Goal: Task Accomplishment & Management: Use online tool/utility

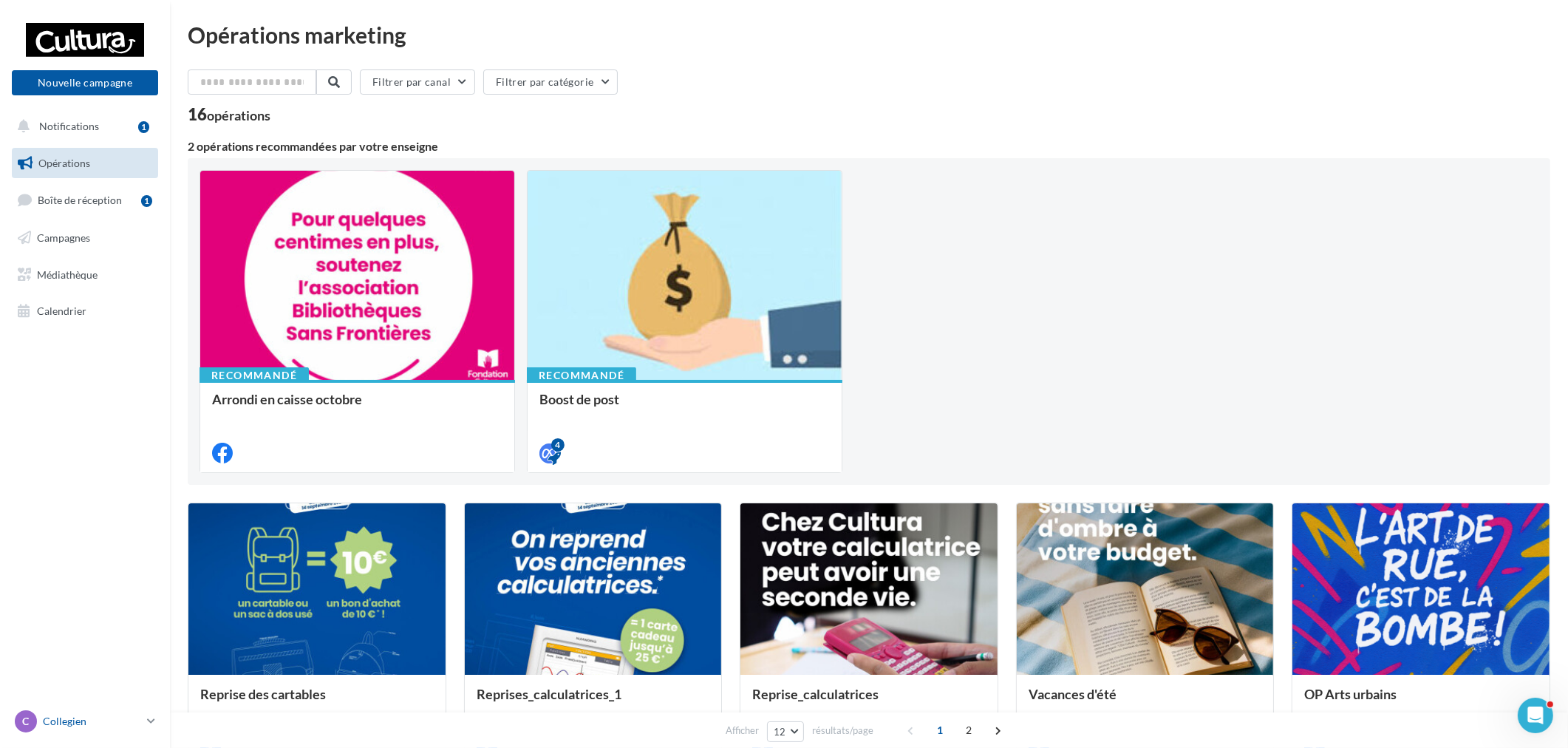
click at [91, 717] on p "Collegien" at bounding box center [91, 721] width 98 height 15
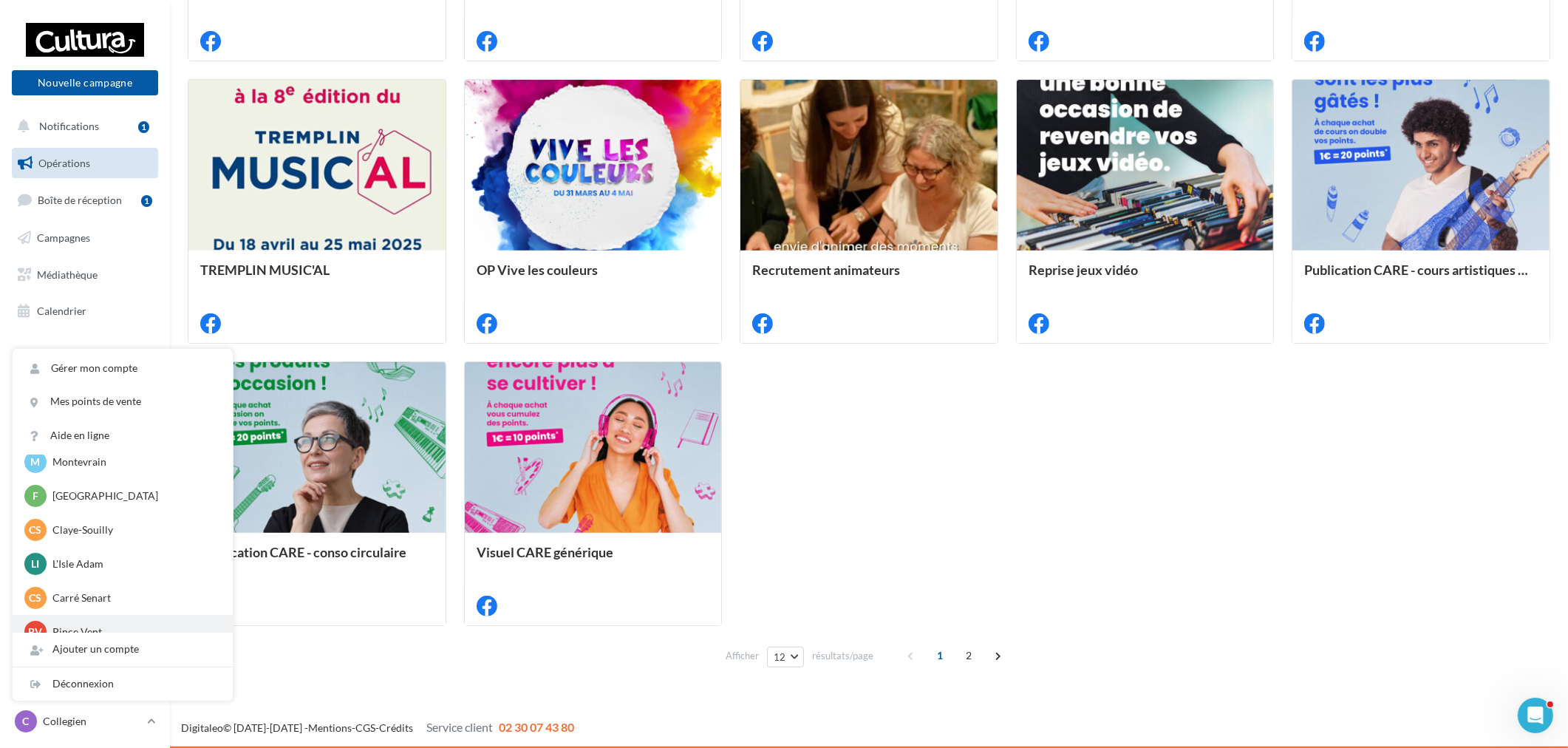
scroll to position [102, 0]
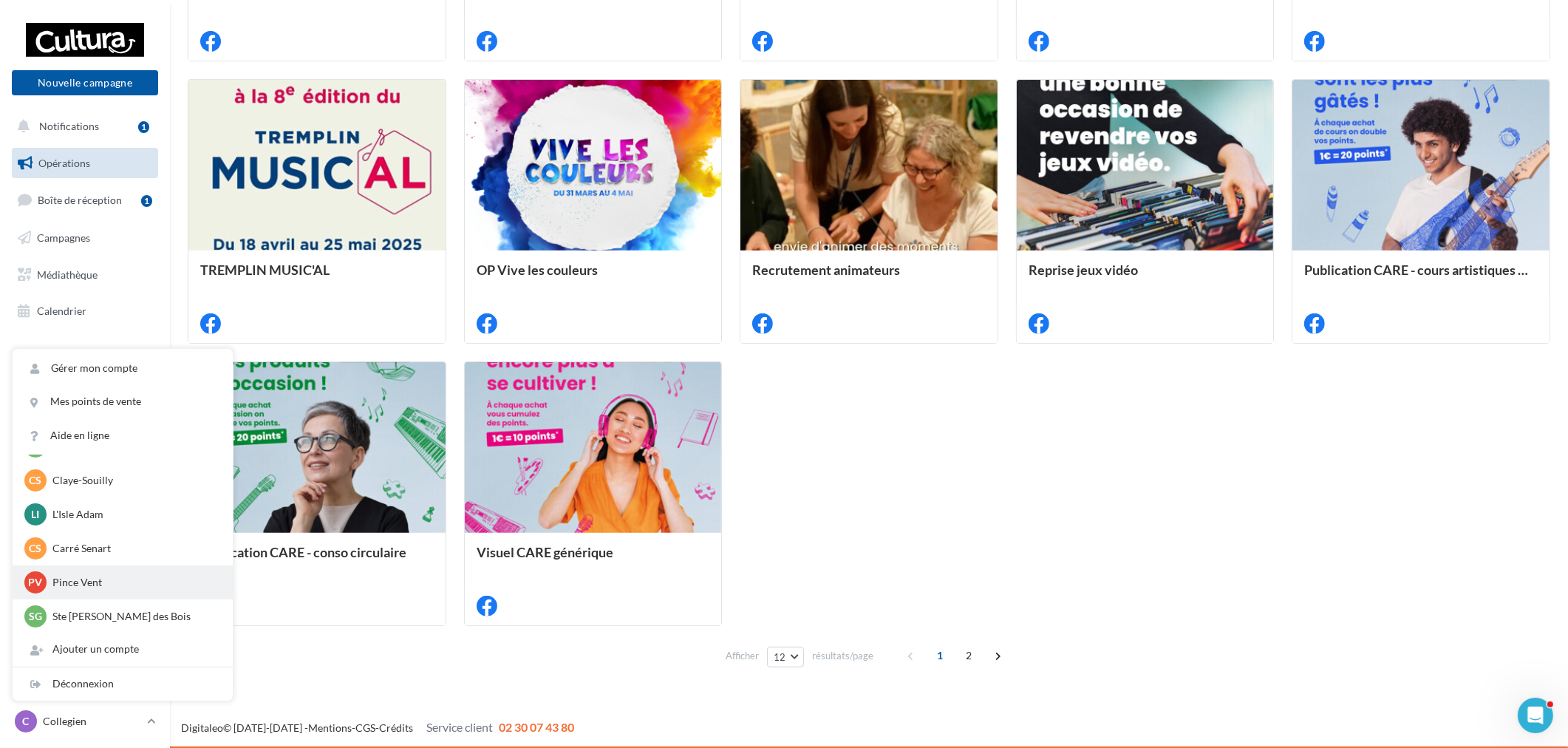
click at [90, 585] on p "Pince Vent" at bounding box center [134, 582] width 163 height 15
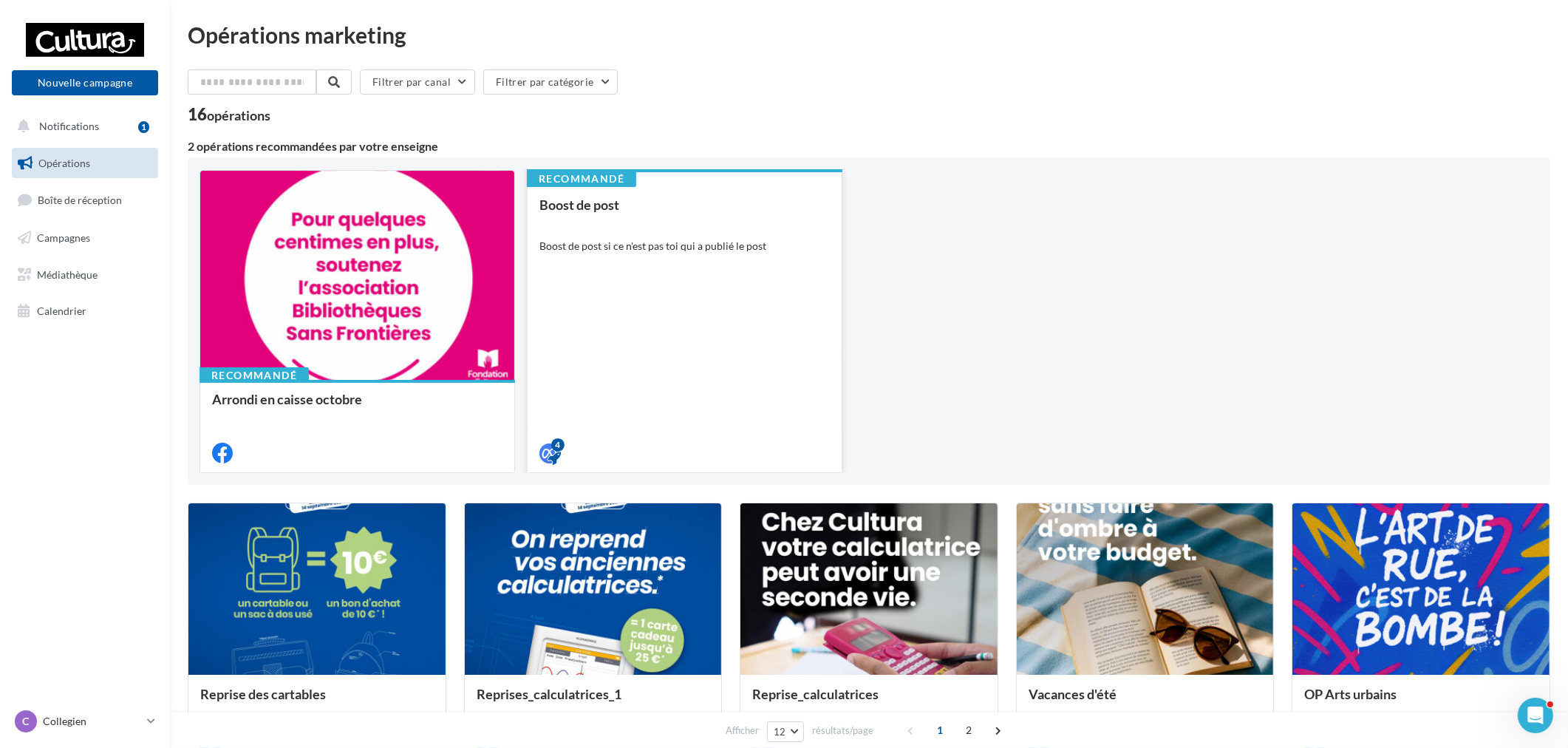
click at [735, 300] on div "Boost de post Boost de post si ce n'est pas toi qui a publié le post" at bounding box center [685, 328] width 290 height 262
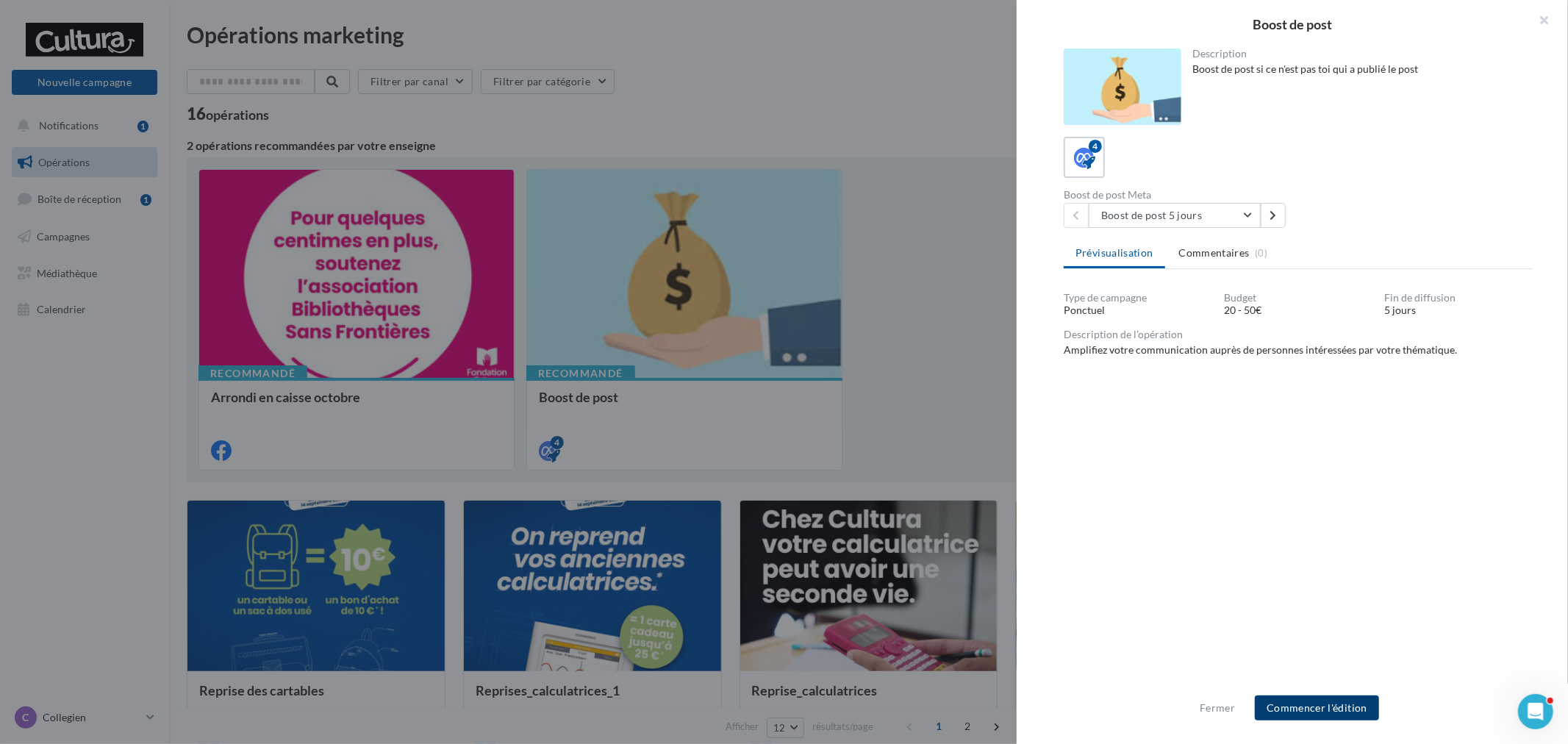
click at [1330, 703] on button "Commencer l'édition" at bounding box center [1316, 707] width 124 height 25
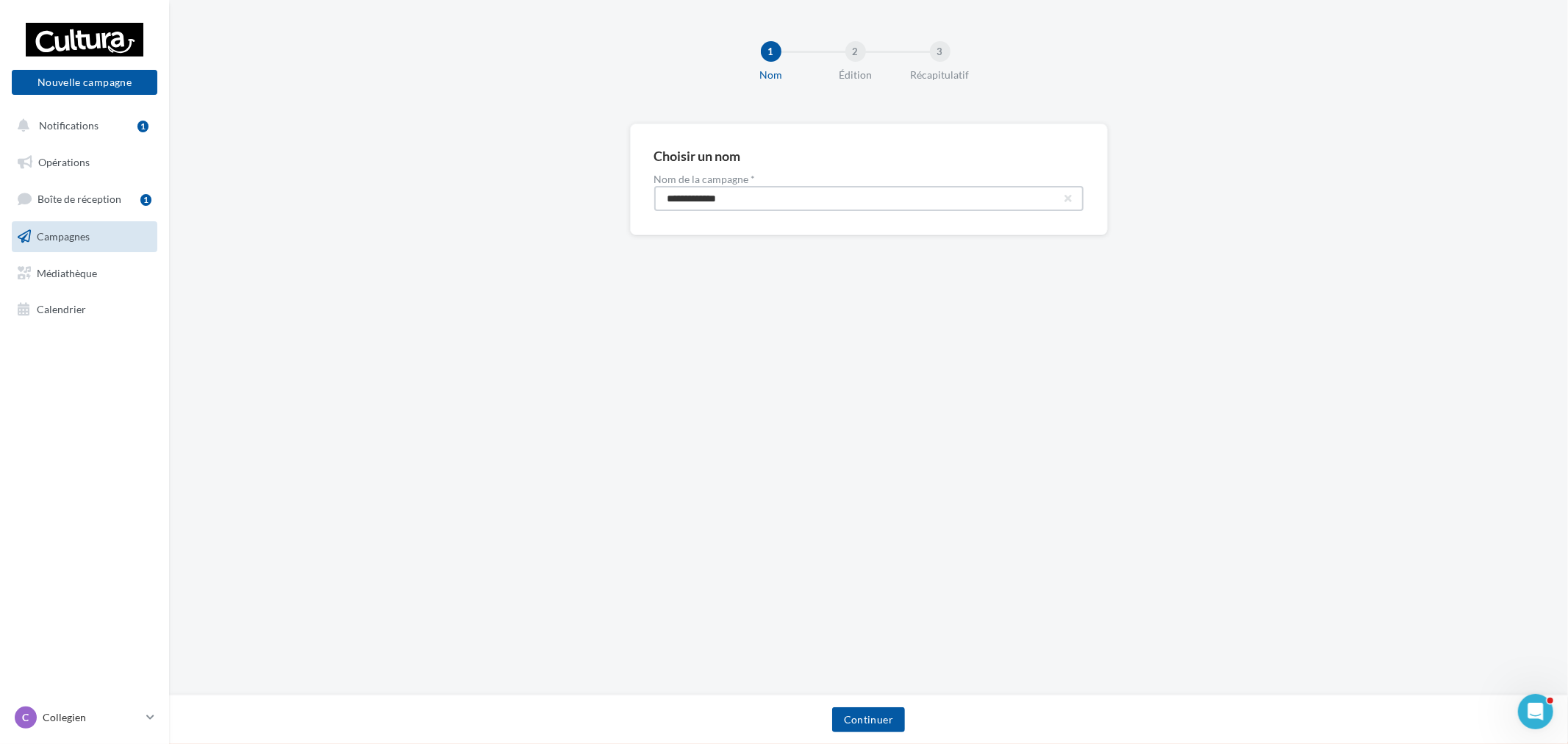
click at [816, 193] on input "**********" at bounding box center [869, 198] width 429 height 25
type input "**********"
click at [879, 715] on button "Continuer" at bounding box center [868, 719] width 73 height 25
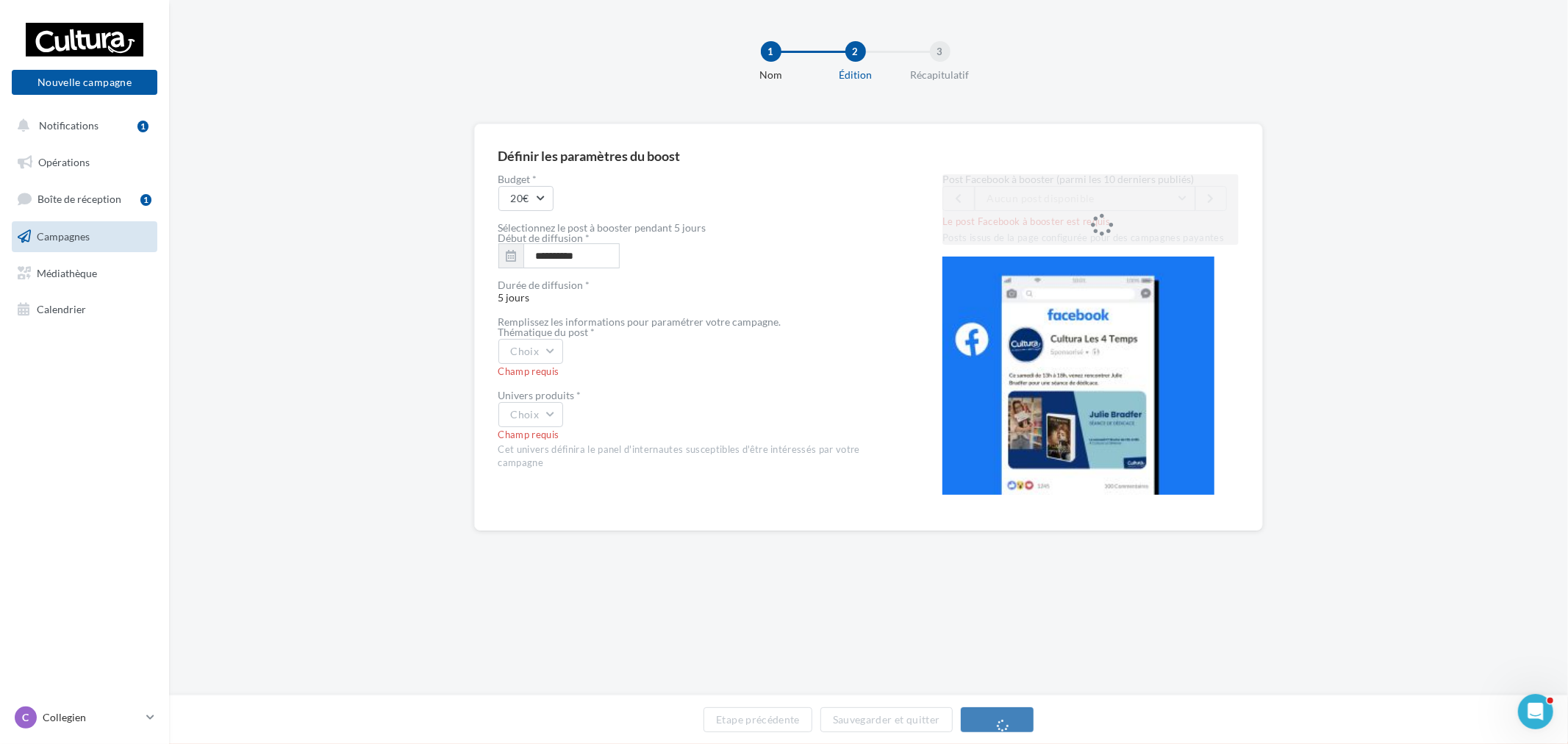
click at [1083, 189] on div "Post Facebook à booster (parmi les 10 derniers publiés) Aucun post disponible L…" at bounding box center [1090, 210] width 296 height 71
click at [1084, 200] on div "Post Facebook à booster (parmi les 10 derniers publiés) Aucun post disponible L…" at bounding box center [1090, 210] width 296 height 71
click at [520, 354] on button "Choix" at bounding box center [530, 351] width 65 height 25
click at [632, 450] on div "coup de cœur produits" at bounding box center [590, 462] width 182 height 39
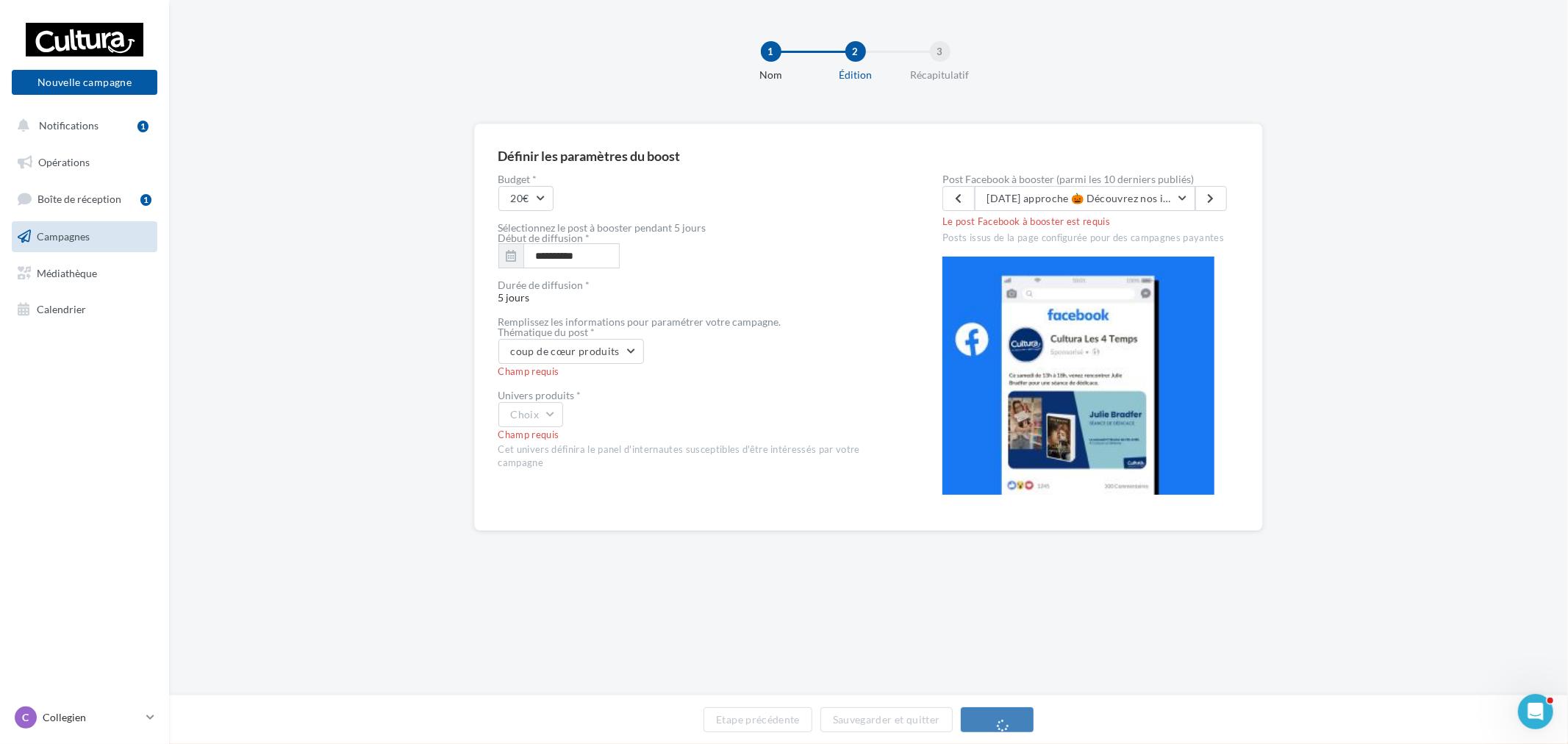
click at [498, 409] on div "**********" at bounding box center [869, 326] width 790 height 407
click at [528, 425] on button "Choix" at bounding box center [530, 414] width 65 height 25
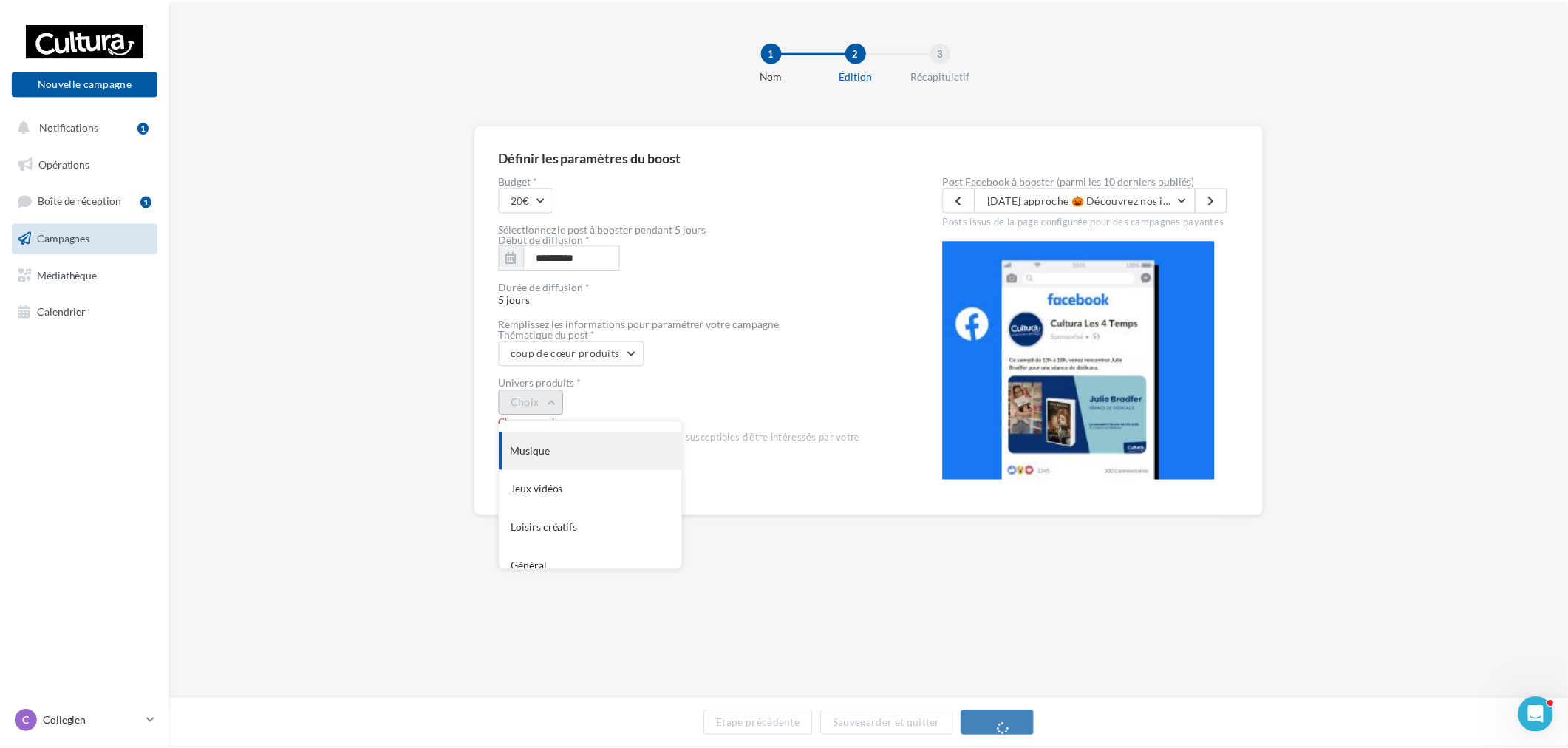
scroll to position [0, 0]
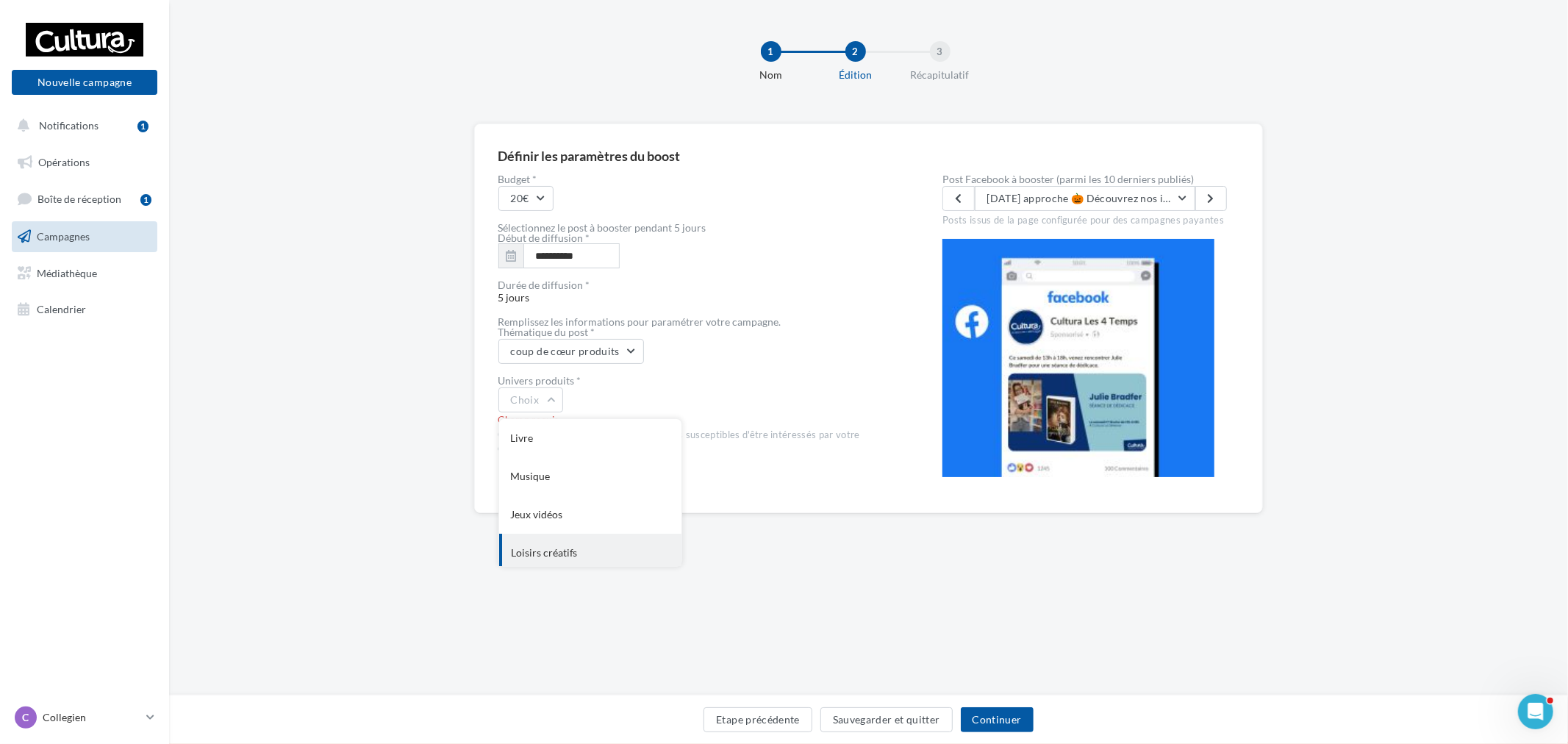
click at [550, 543] on div "Loisirs créatifs" at bounding box center [590, 554] width 182 height 39
click at [1140, 180] on label "Post Facebook à booster (parmi les 10 derniers publiés)" at bounding box center [1090, 179] width 296 height 10
click at [1140, 186] on button "Halloween approche 🎃 Découvrez nos inspirations en magasin pour créer votre déc…" at bounding box center [1085, 198] width 221 height 25
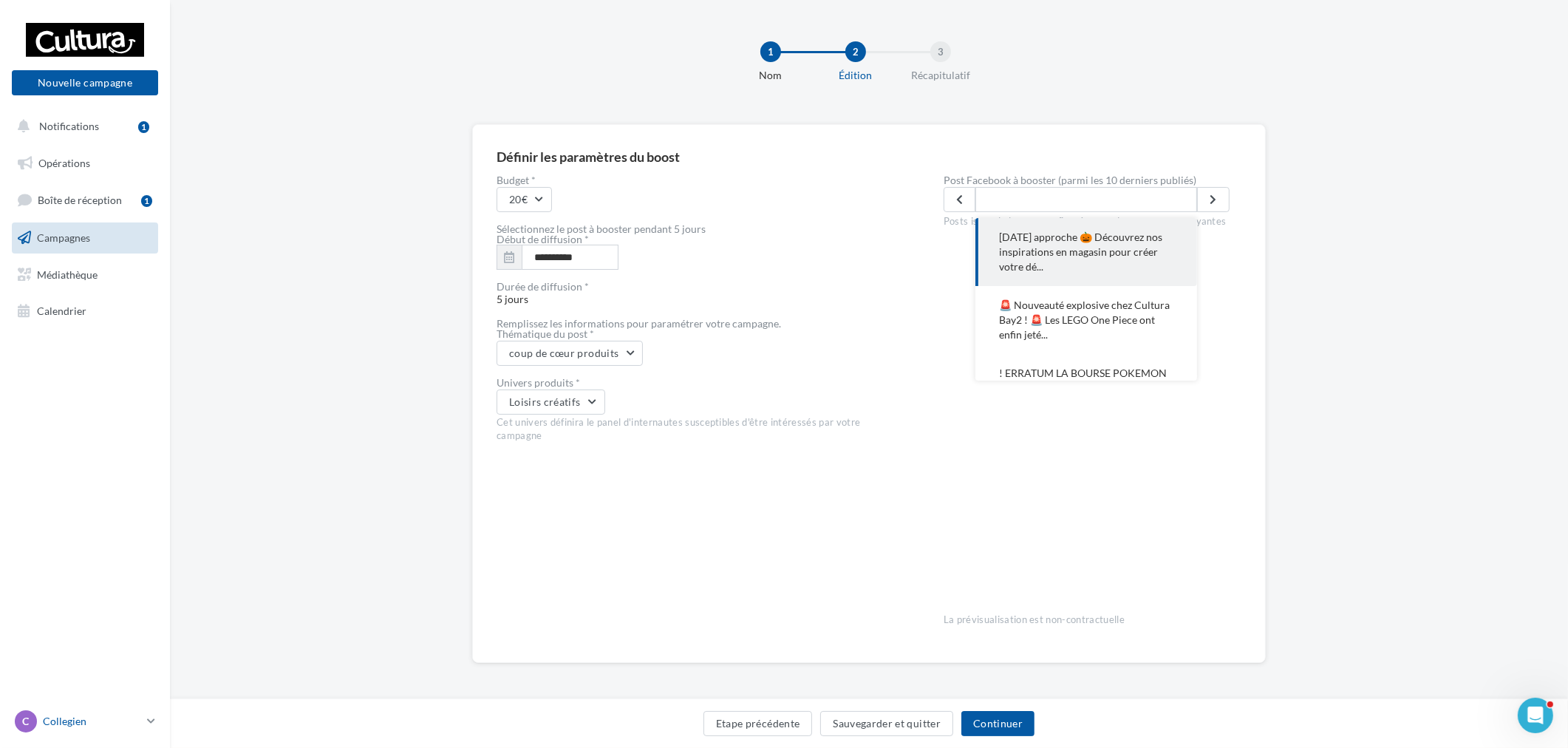
click at [115, 706] on nav "Nouvelle campagne Nouvelle campagne Notifications 1 Opérations Boîte de récepti…" at bounding box center [85, 374] width 170 height 748
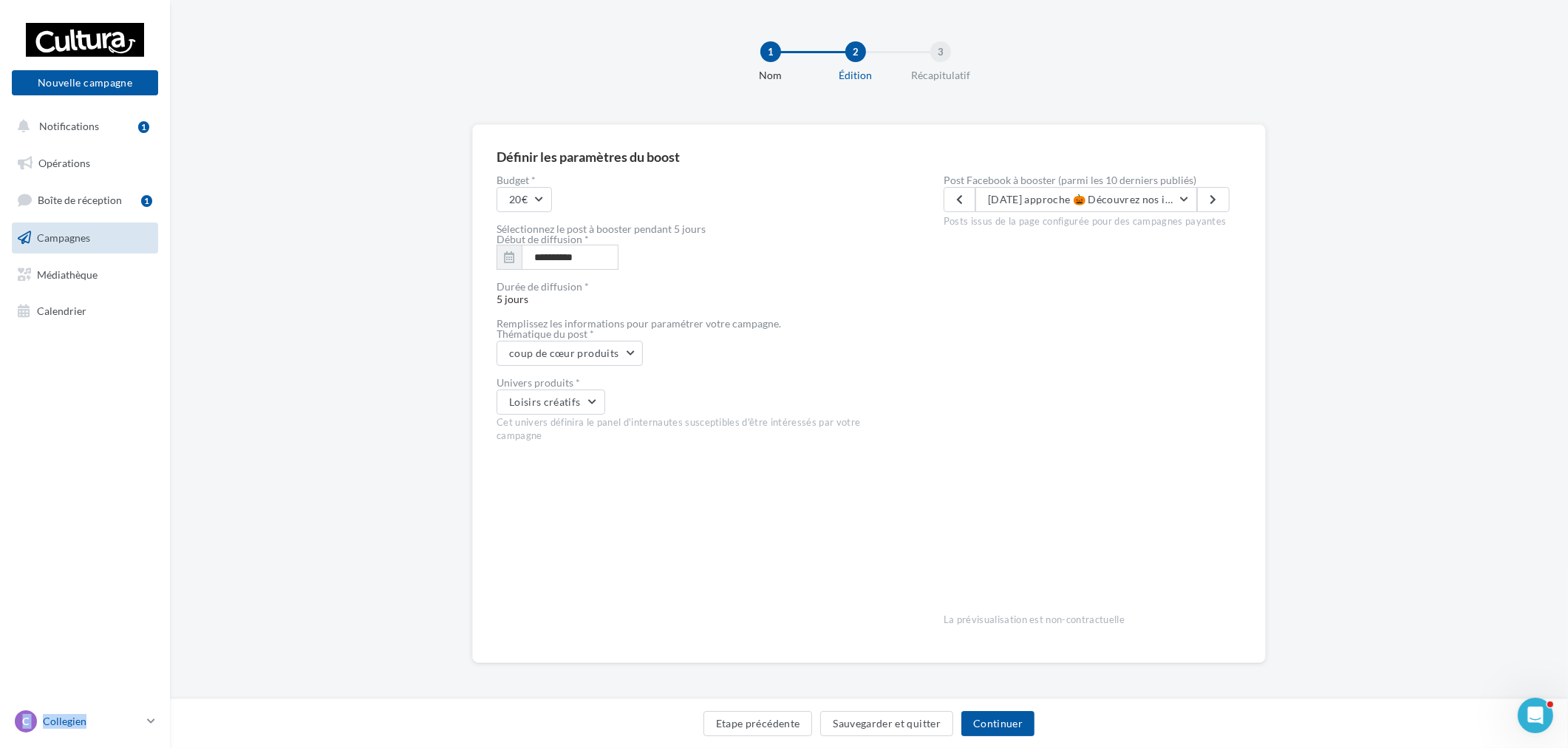
click at [111, 717] on p "Collegien" at bounding box center [91, 721] width 98 height 15
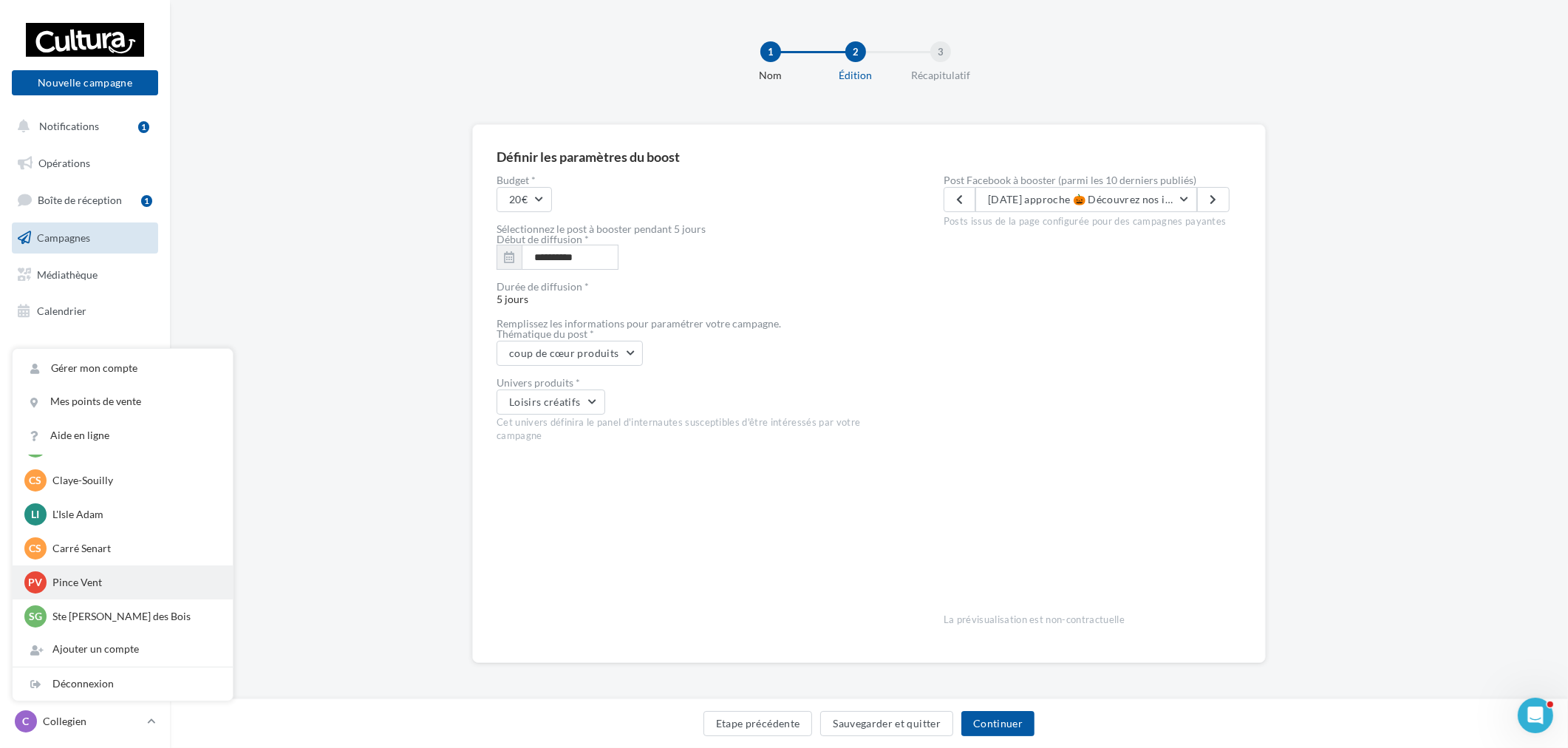
scroll to position [2, 0]
click at [106, 683] on div "Déconnexion" at bounding box center [123, 684] width 220 height 33
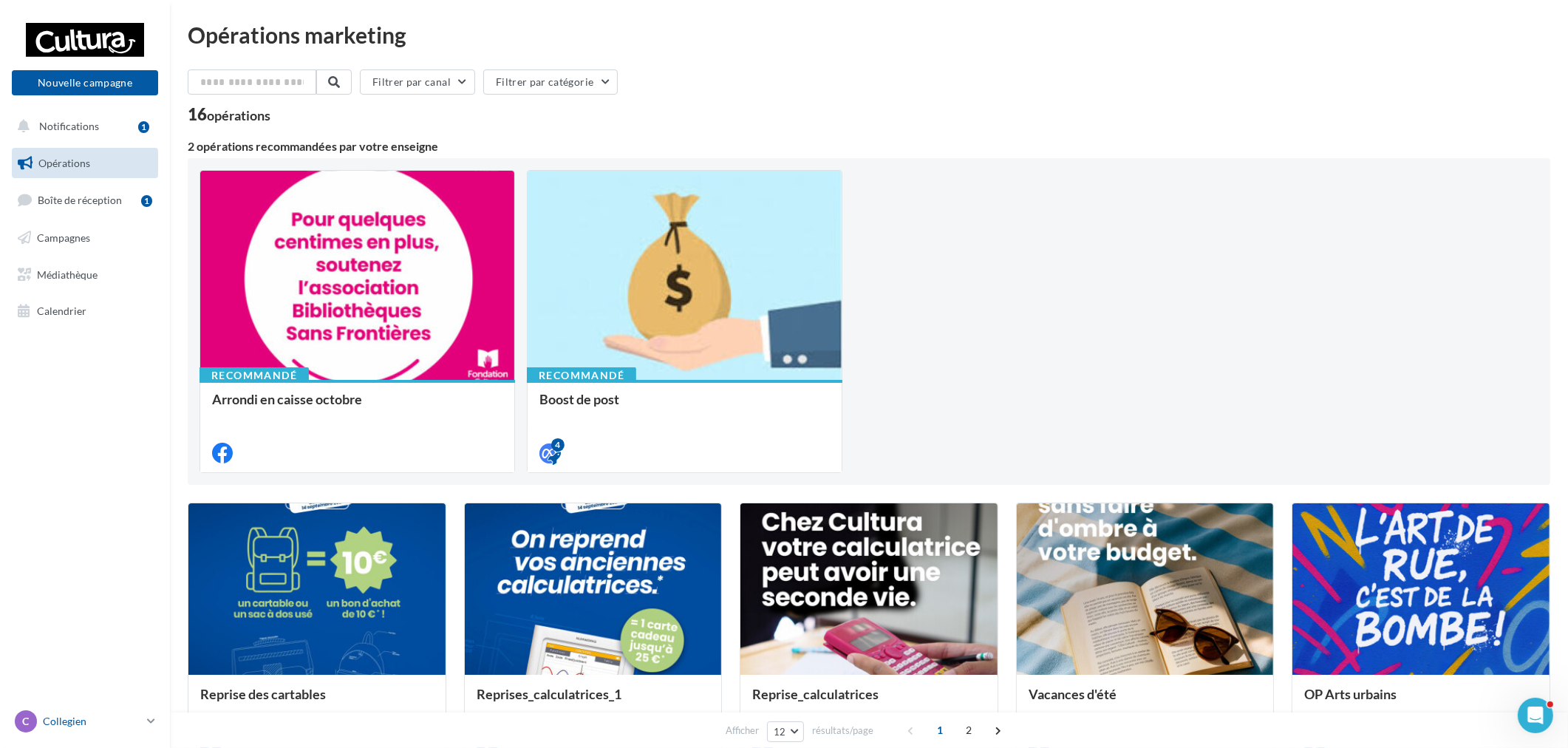
click at [103, 710] on div "C Collegien r.duriaux@cultura.fr" at bounding box center [78, 721] width 127 height 22
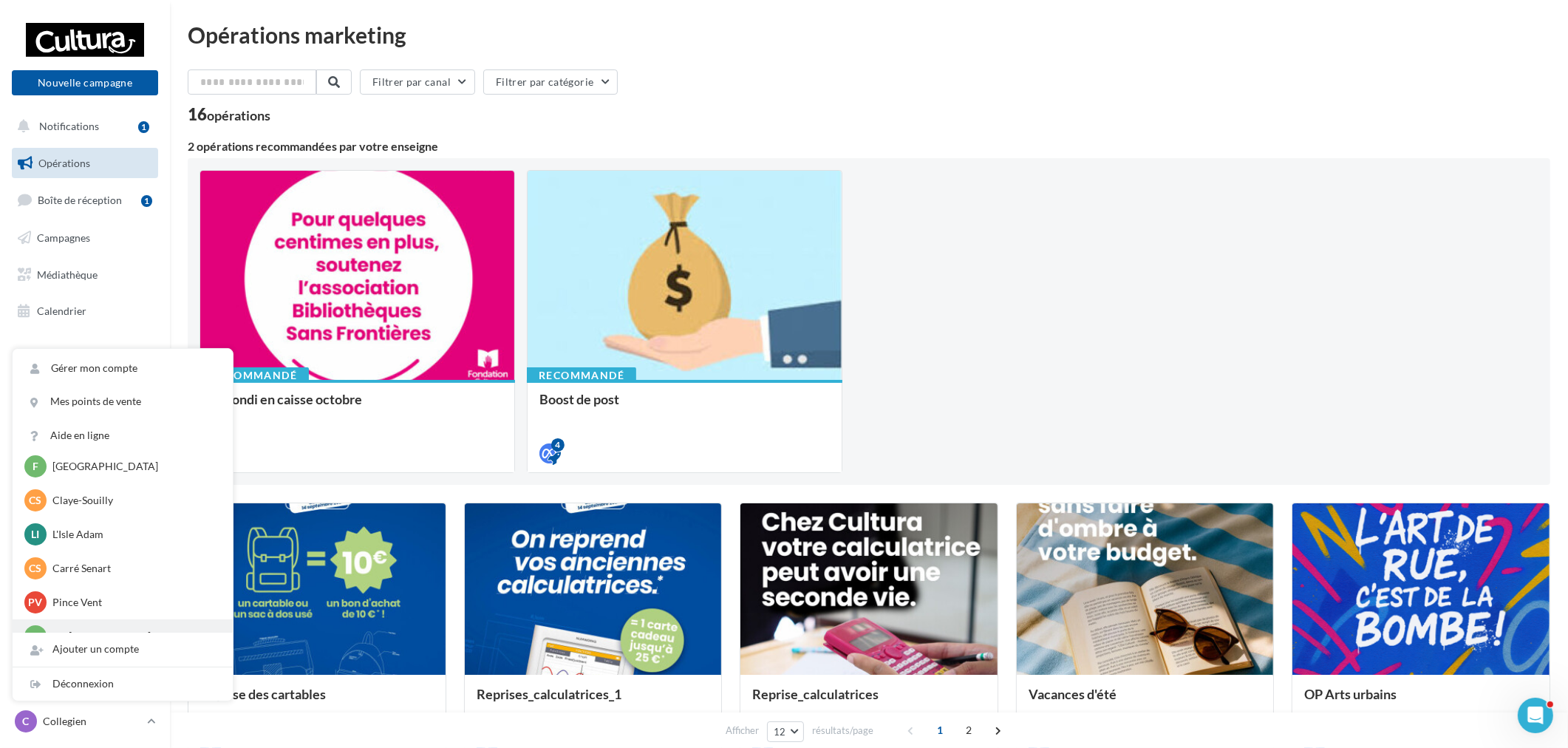
scroll to position [102, 0]
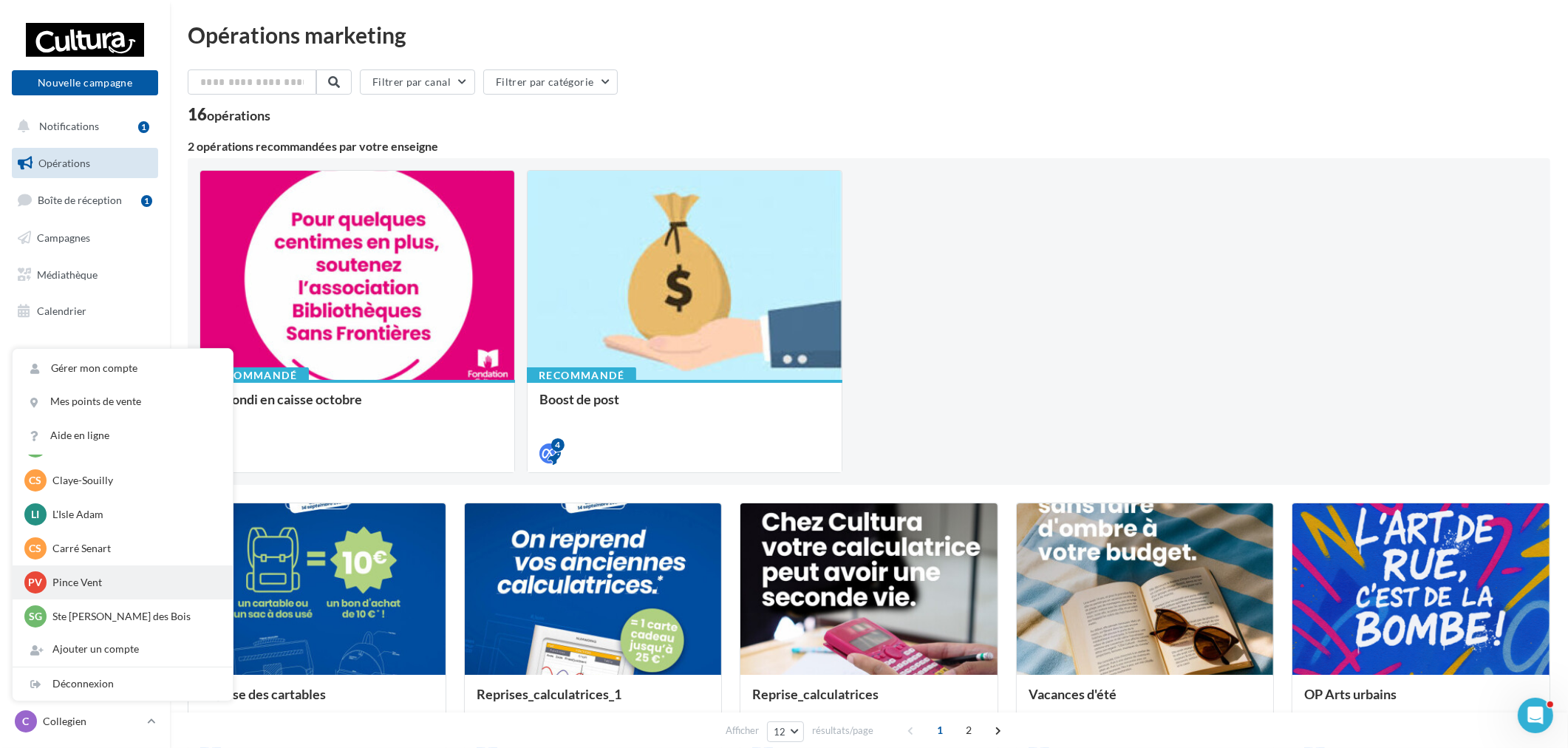
click at [136, 594] on div "PV Pince Vent r.duriaux5@cultura.fr" at bounding box center [123, 582] width 220 height 34
click at [101, 589] on p "Pince Vent" at bounding box center [134, 582] width 163 height 15
